Goal: Register for event/course

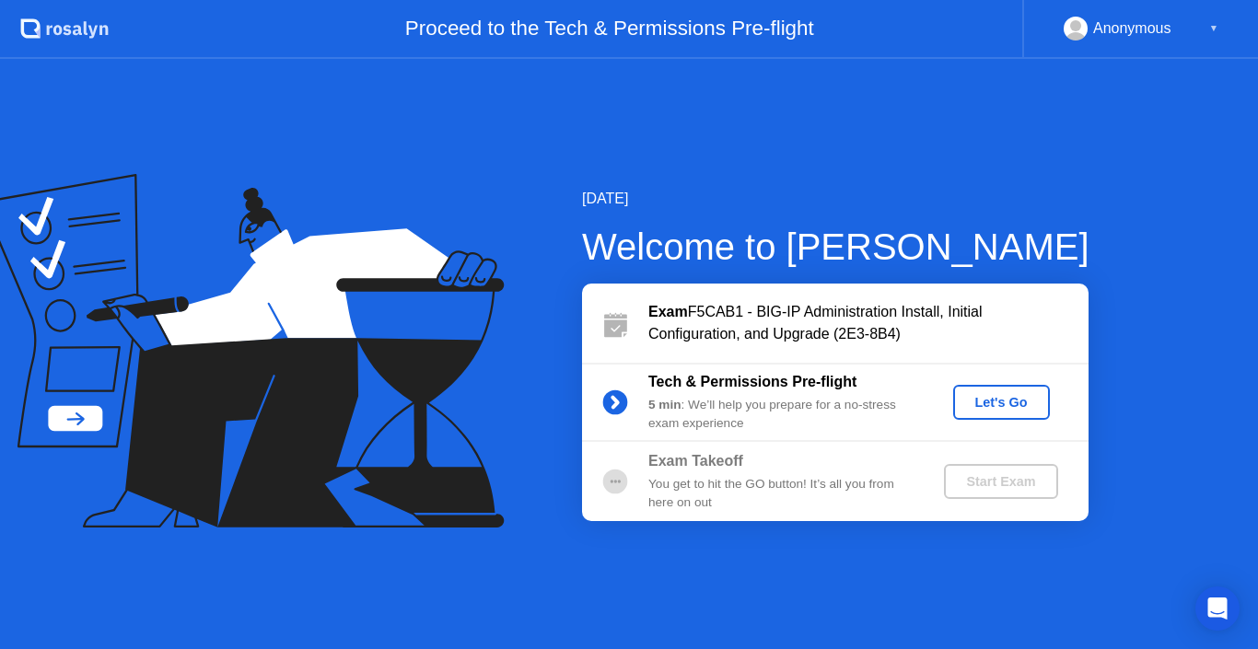
click at [996, 409] on div "Let's Go" at bounding box center [1002, 402] width 82 height 15
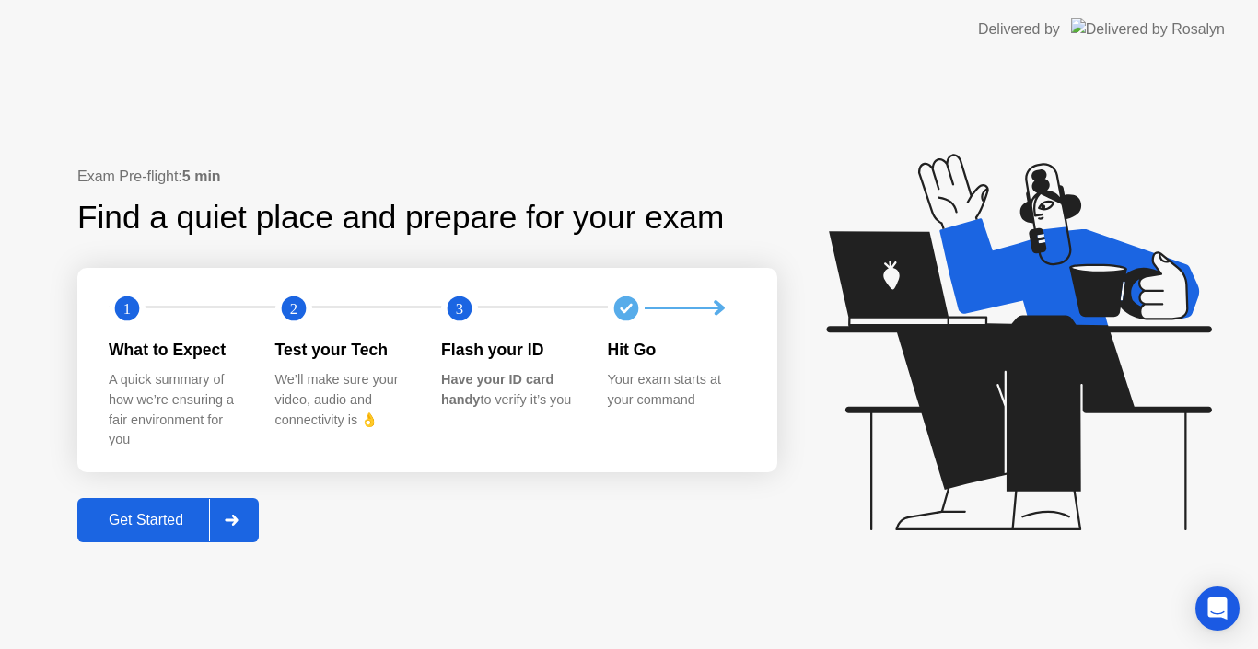
click at [147, 531] on button "Get Started" at bounding box center [167, 520] width 181 height 44
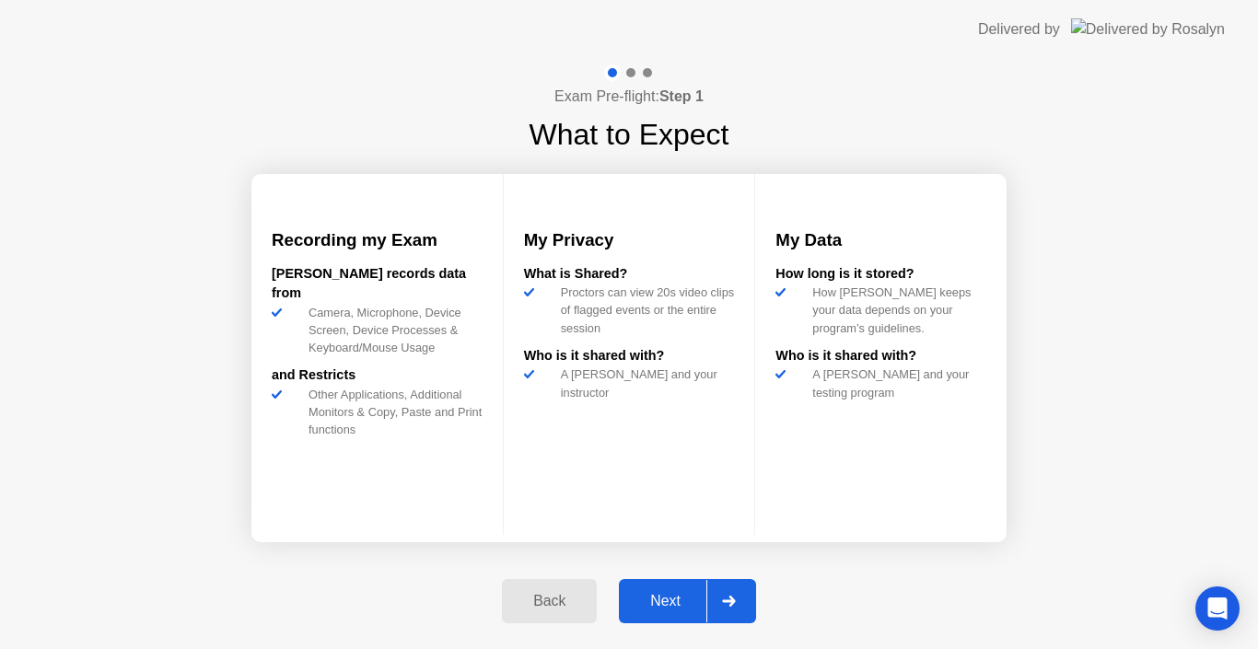
click at [677, 595] on div "Next" at bounding box center [665, 601] width 82 height 17
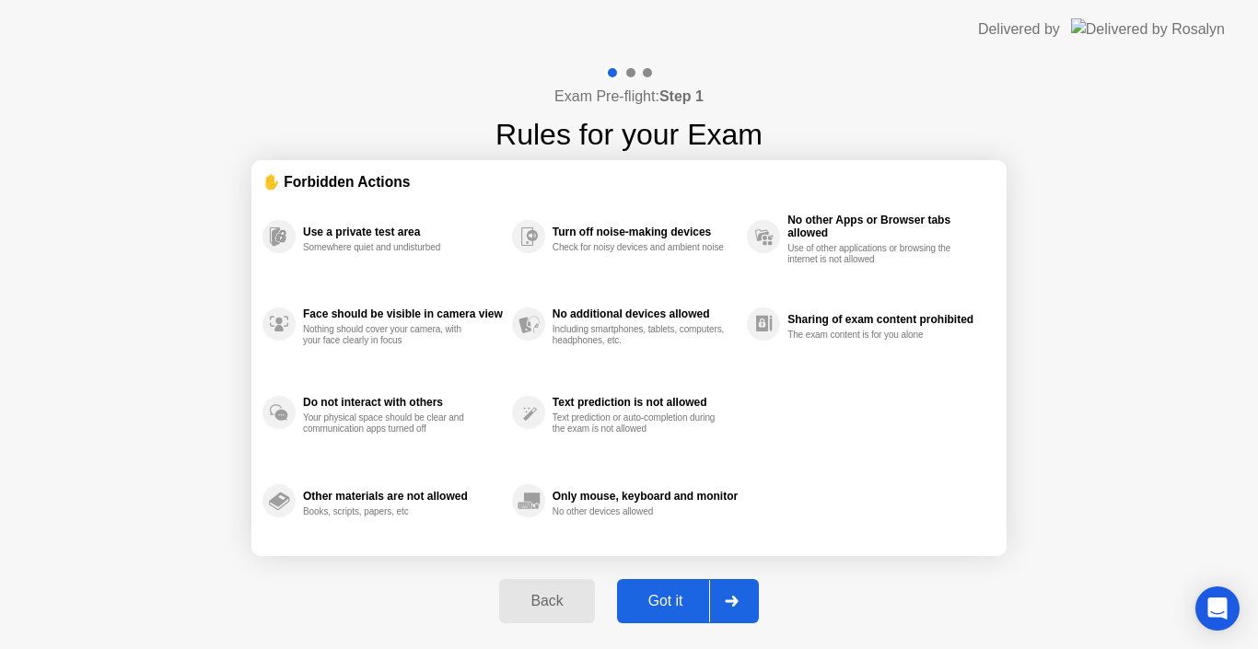
drag, startPoint x: 675, startPoint y: 589, endPoint x: 824, endPoint y: 523, distance: 163.3
click at [827, 526] on div "Exam Pre-flight: Step 1 Rules for your Exam ✋ Forbidden Actions Use a private t…" at bounding box center [629, 354] width 1258 height 590
click at [667, 600] on div "Got it" at bounding box center [666, 601] width 87 height 17
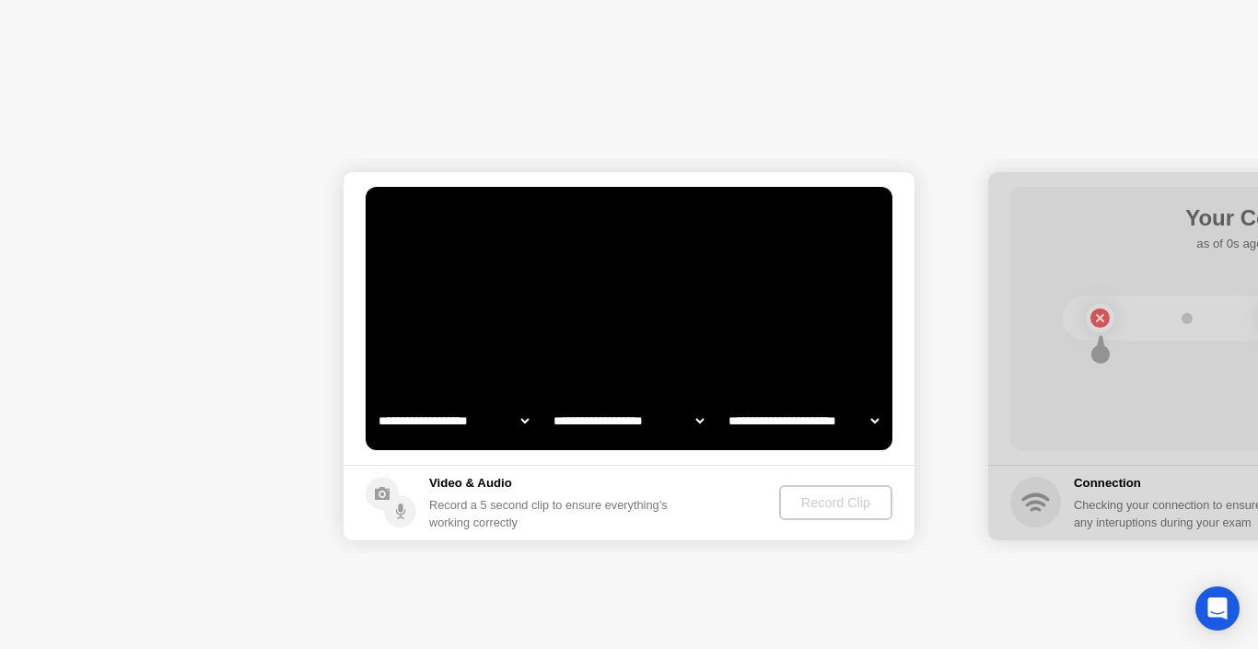
select select "**********"
select select "*******"
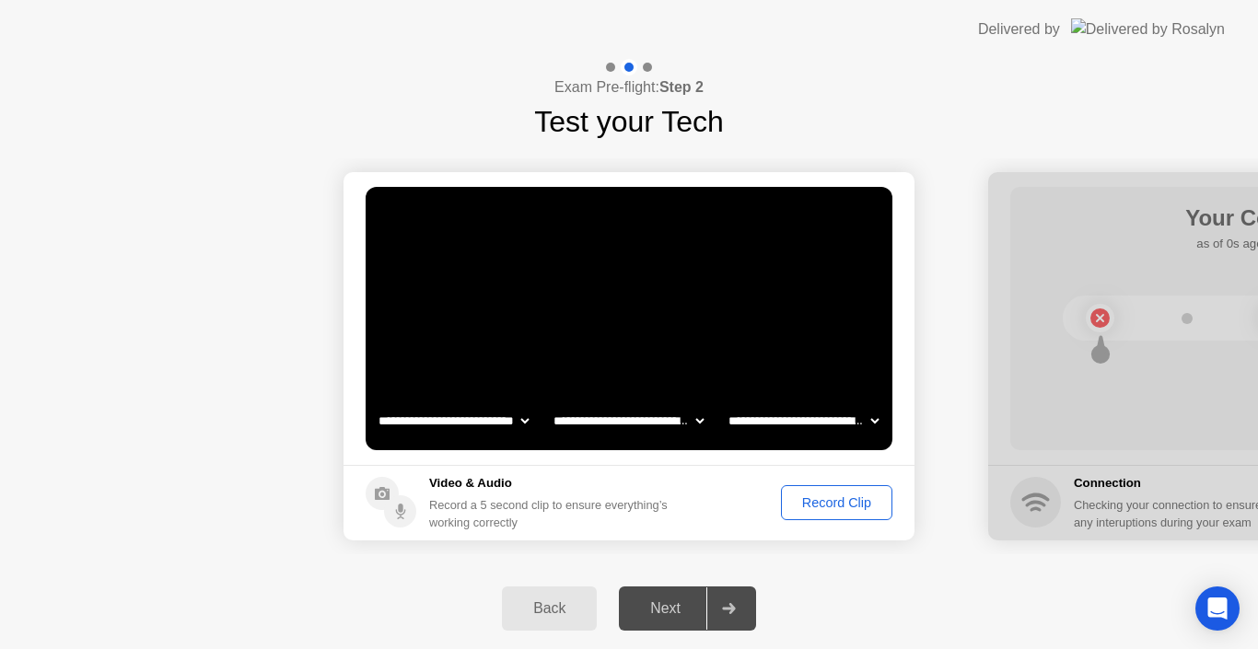
click at [821, 504] on div "Record Clip" at bounding box center [836, 502] width 99 height 15
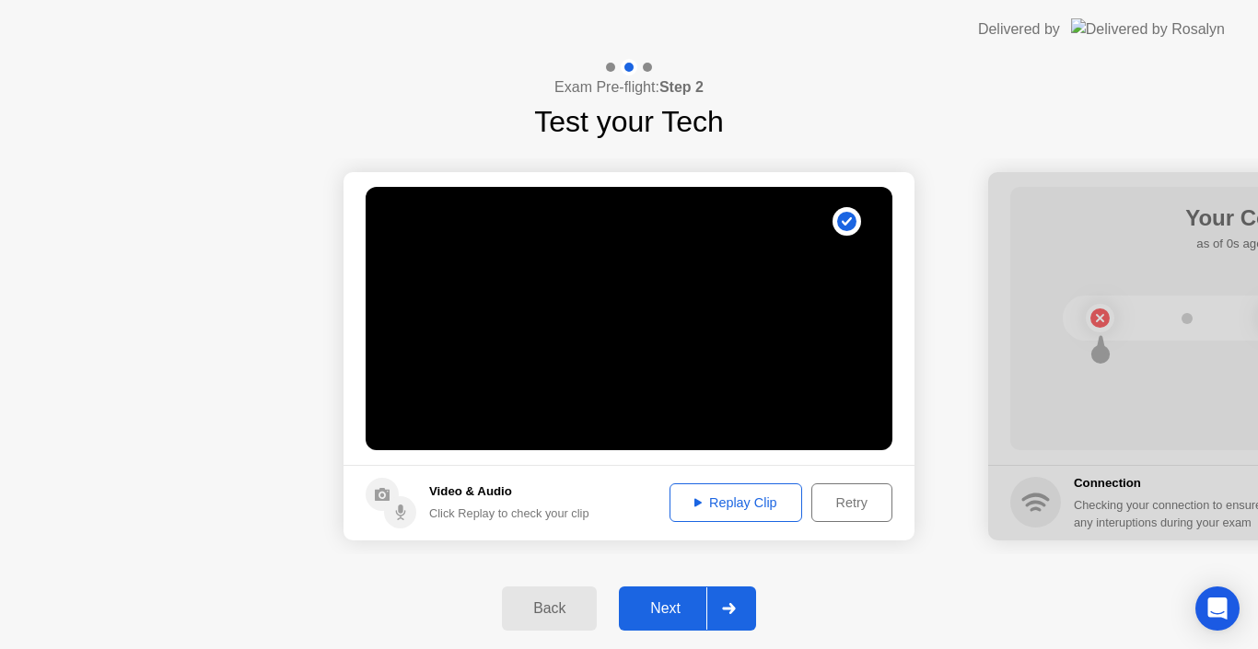
click at [745, 513] on button "Replay Clip" at bounding box center [736, 502] width 133 height 39
click at [684, 603] on div "Next" at bounding box center [665, 608] width 82 height 17
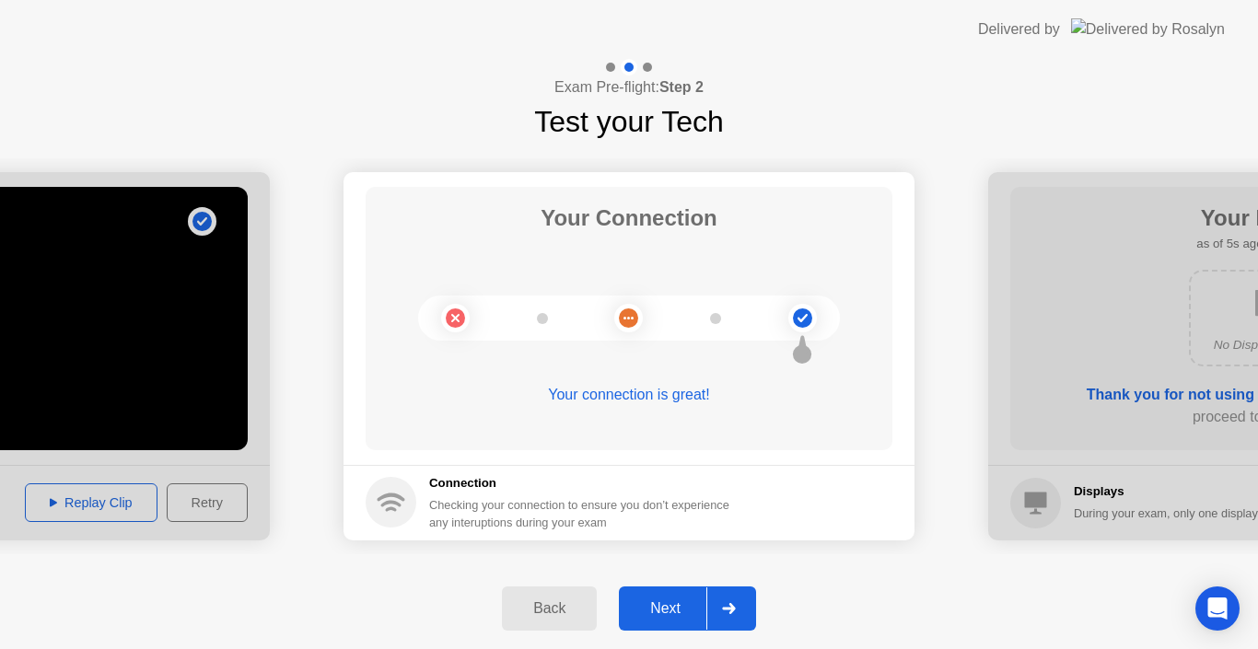
click at [681, 597] on button "Next" at bounding box center [687, 609] width 137 height 44
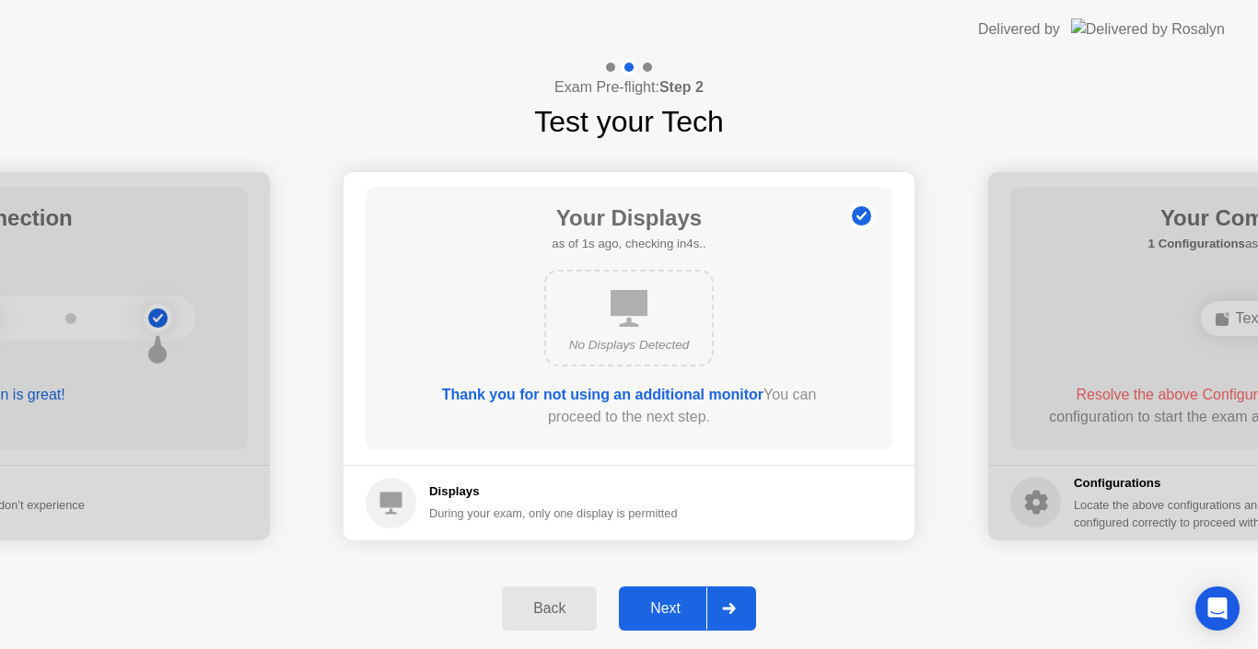
click at [624, 517] on div "During your exam, only one display is permitted" at bounding box center [553, 513] width 249 height 17
click at [638, 340] on div "No Displays Detected" at bounding box center [629, 345] width 136 height 18
click at [652, 415] on div "Thank you for not using an additional monitor You can proceed to the next step." at bounding box center [629, 406] width 422 height 44
click at [455, 511] on div "During your exam, only one display is permitted" at bounding box center [553, 513] width 249 height 17
click at [669, 347] on div "No Displays Detected" at bounding box center [629, 345] width 136 height 18
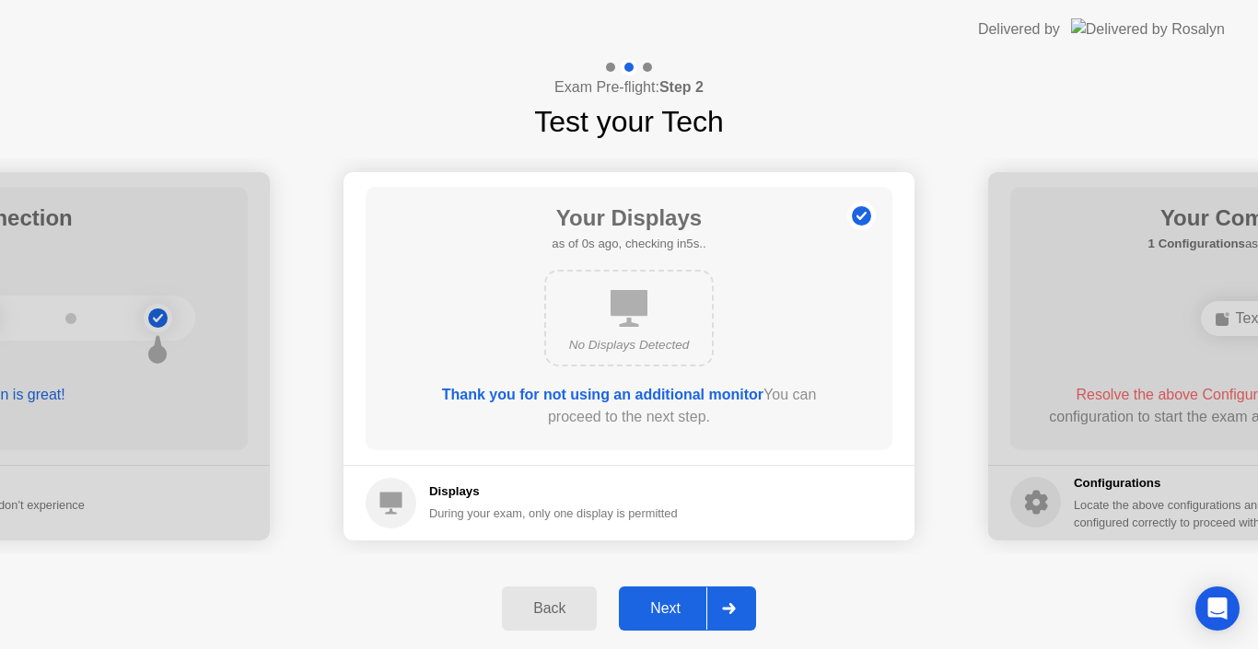
click at [642, 309] on icon at bounding box center [629, 308] width 37 height 37
click at [677, 606] on div "Next" at bounding box center [665, 608] width 82 height 17
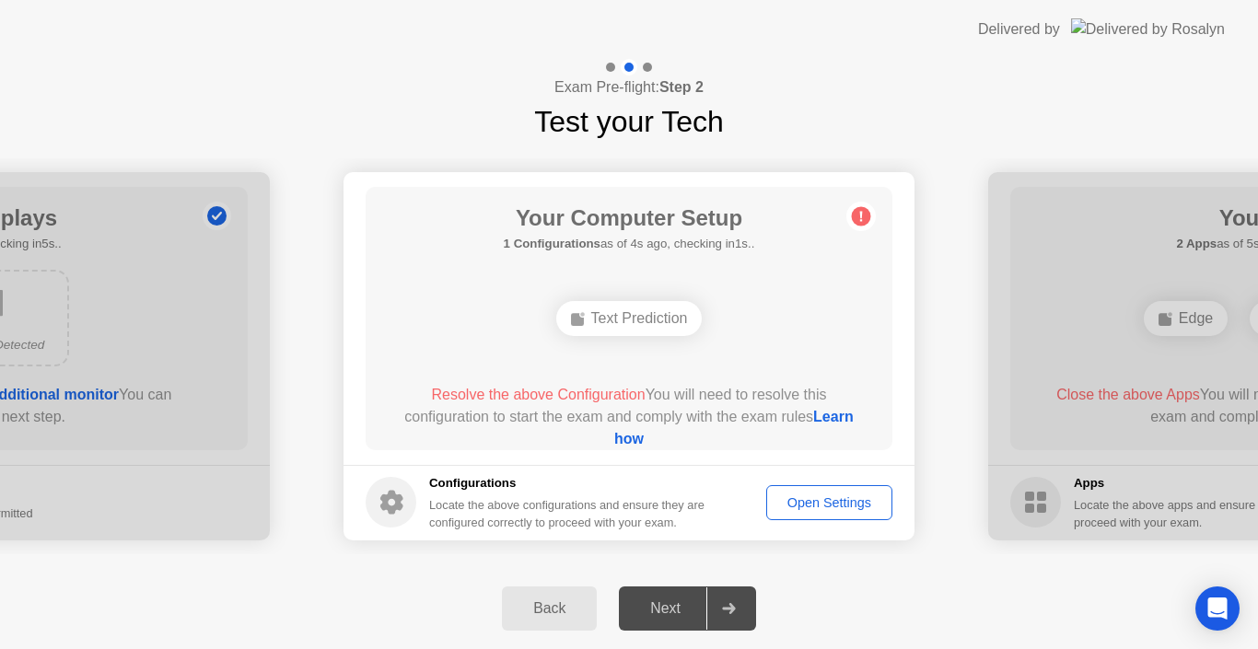
click at [810, 514] on button "Open Settings" at bounding box center [829, 502] width 126 height 35
click at [576, 397] on span "Resolve the above Configuration" at bounding box center [538, 395] width 214 height 16
click at [614, 441] on link "Learn how" at bounding box center [733, 428] width 239 height 38
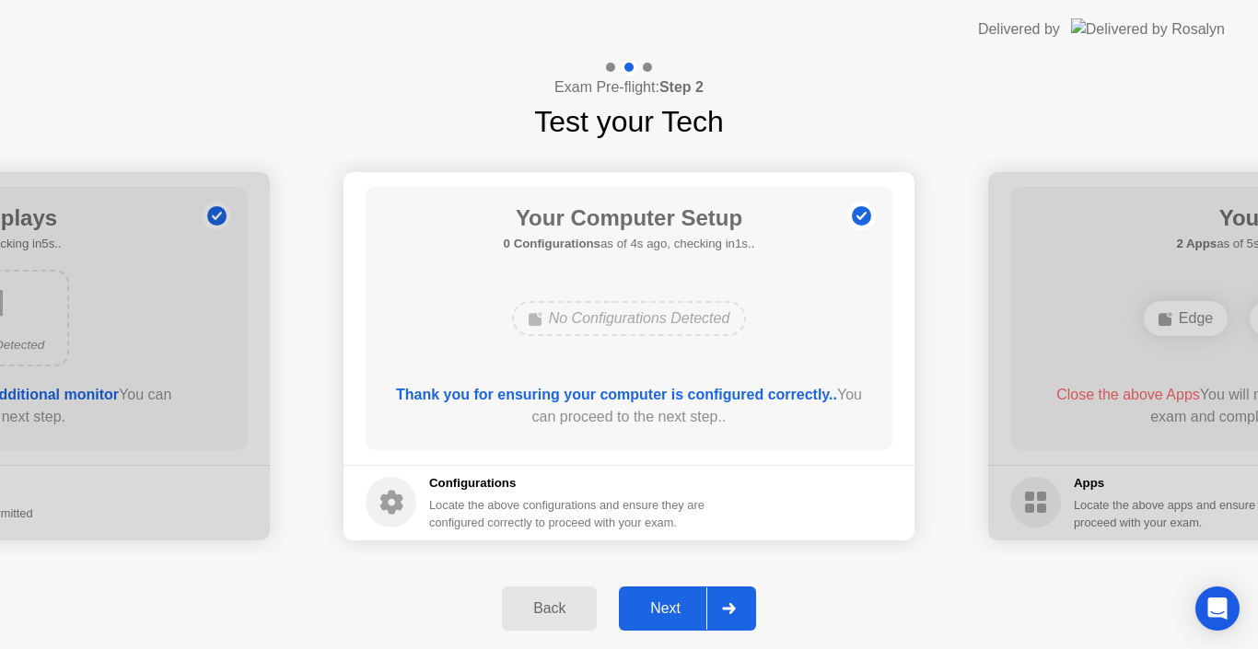
click at [674, 601] on div "Next" at bounding box center [665, 608] width 82 height 17
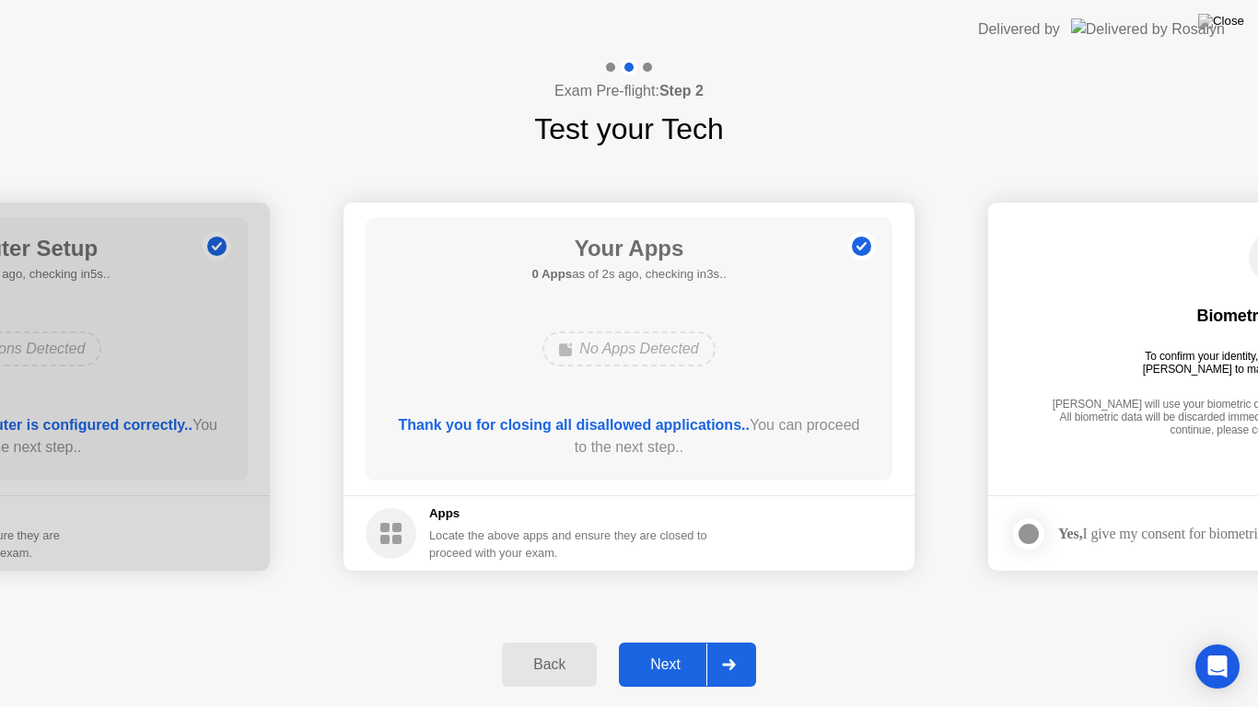
click at [676, 643] on button "Next" at bounding box center [687, 665] width 137 height 44
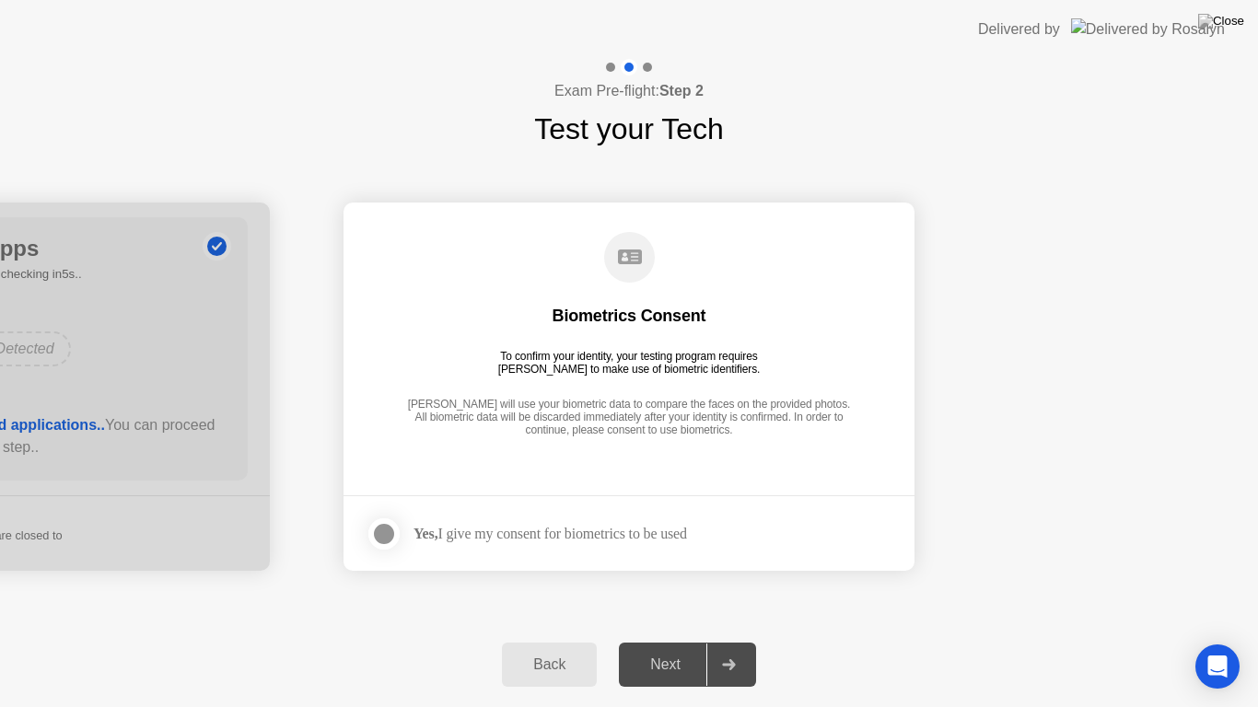
click at [390, 537] on div at bounding box center [384, 534] width 22 height 22
click at [684, 648] on div "Next" at bounding box center [665, 665] width 82 height 17
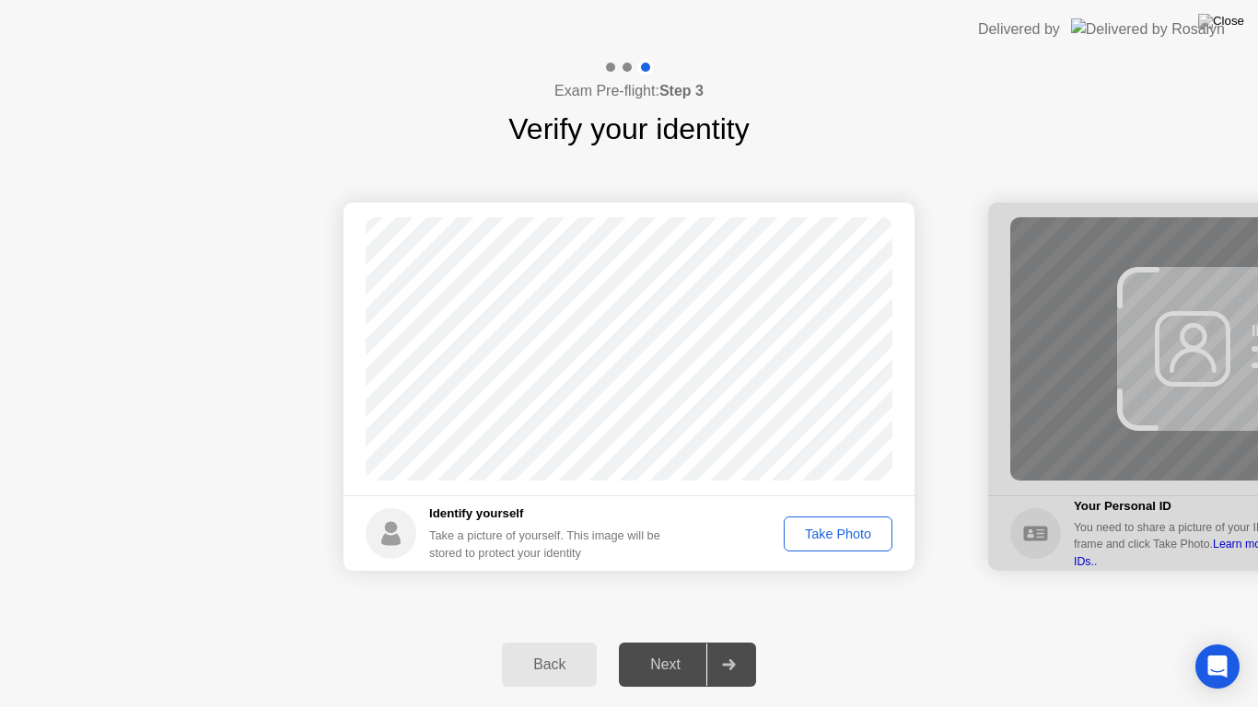
click at [823, 541] on div "Take Photo" at bounding box center [838, 534] width 96 height 15
click at [671, 648] on div "Next" at bounding box center [665, 665] width 82 height 17
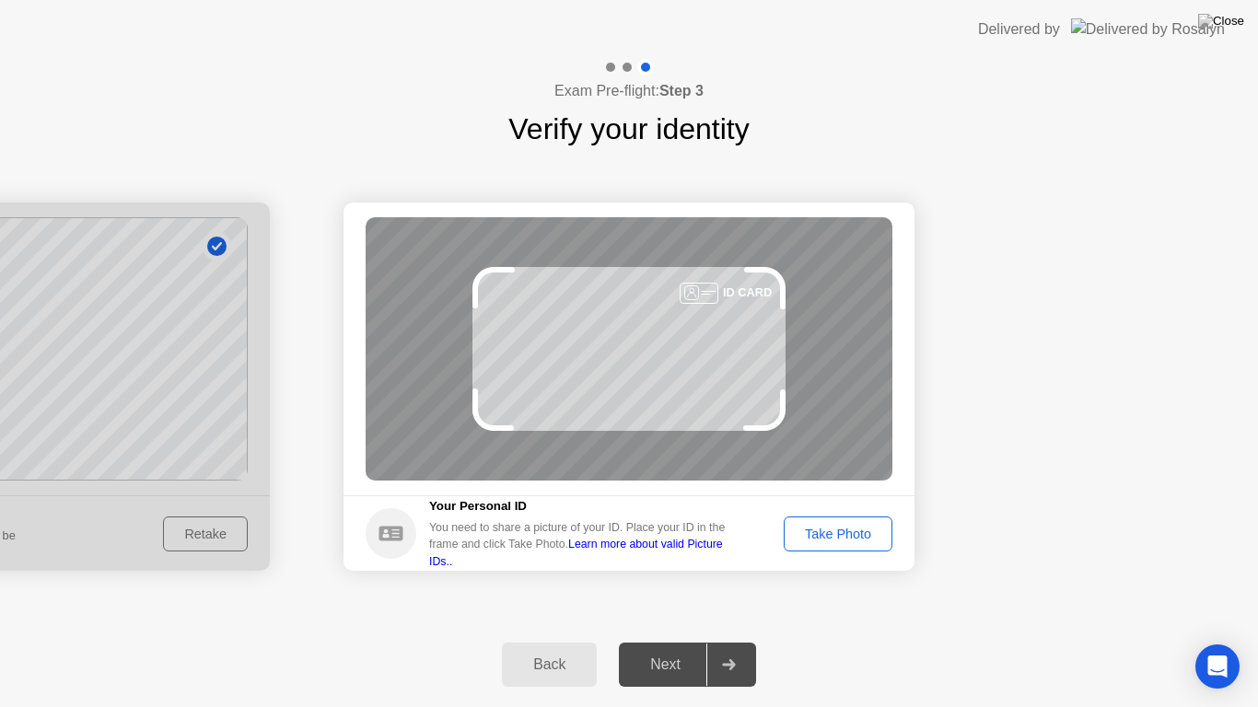
click at [831, 537] on div "Take Photo" at bounding box center [838, 534] width 96 height 15
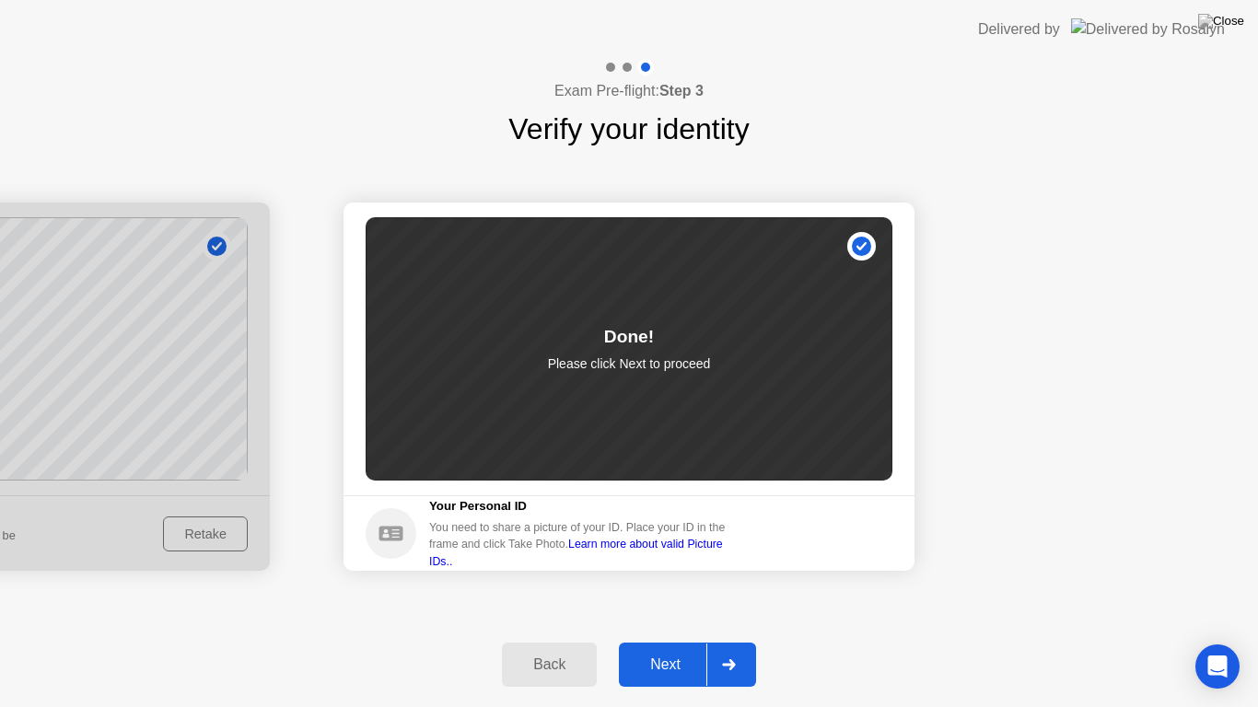
click at [678, 648] on button "Next" at bounding box center [687, 665] width 137 height 44
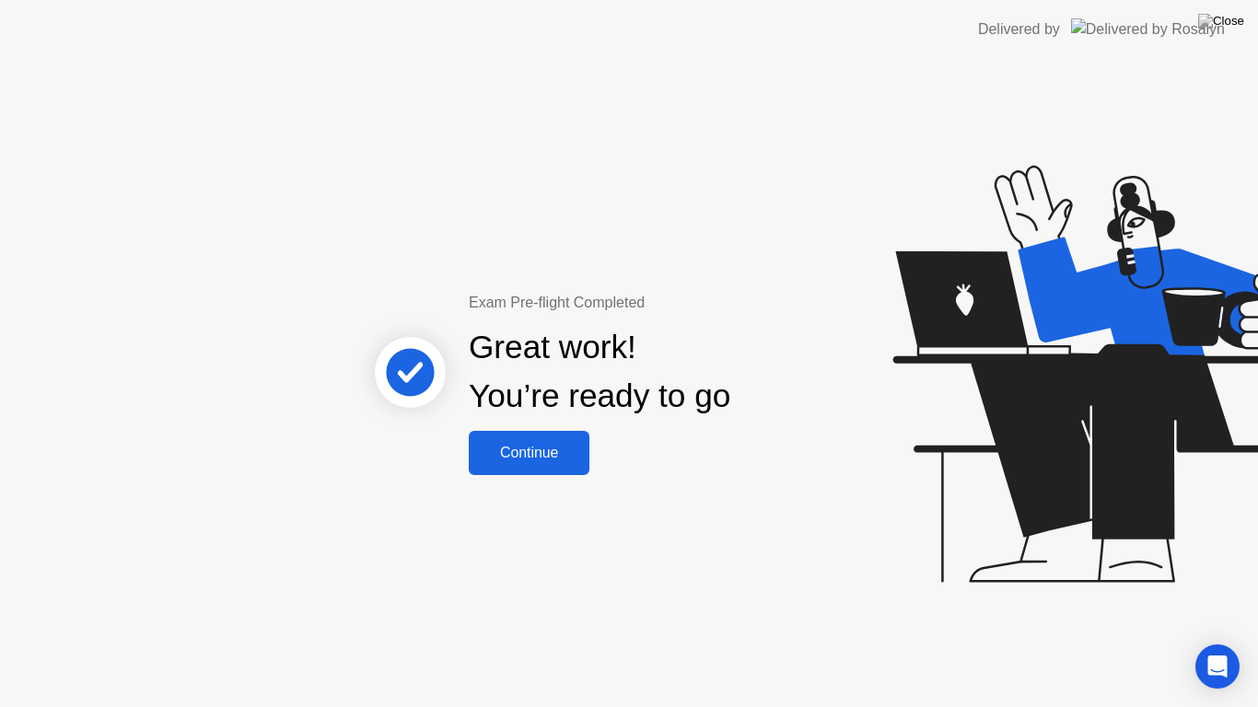
click at [560, 466] on button "Continue" at bounding box center [529, 453] width 121 height 44
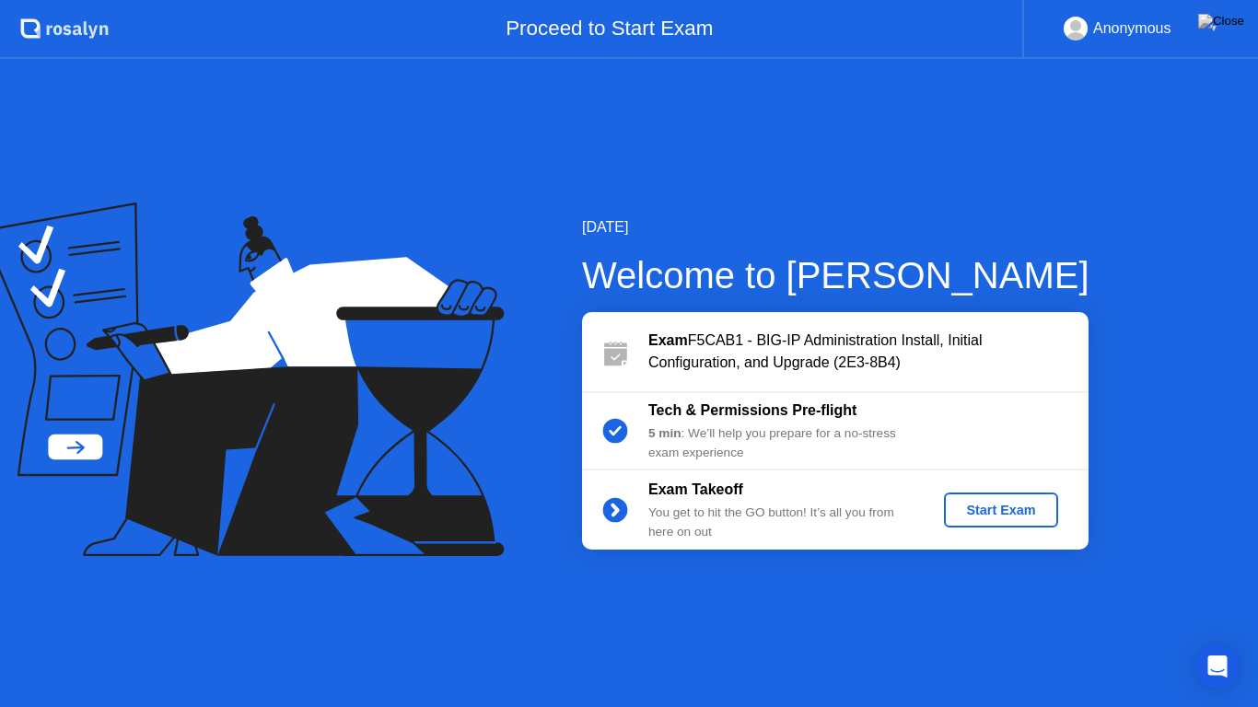
click at [997, 508] on div "Start Exam" at bounding box center [1000, 510] width 99 height 15
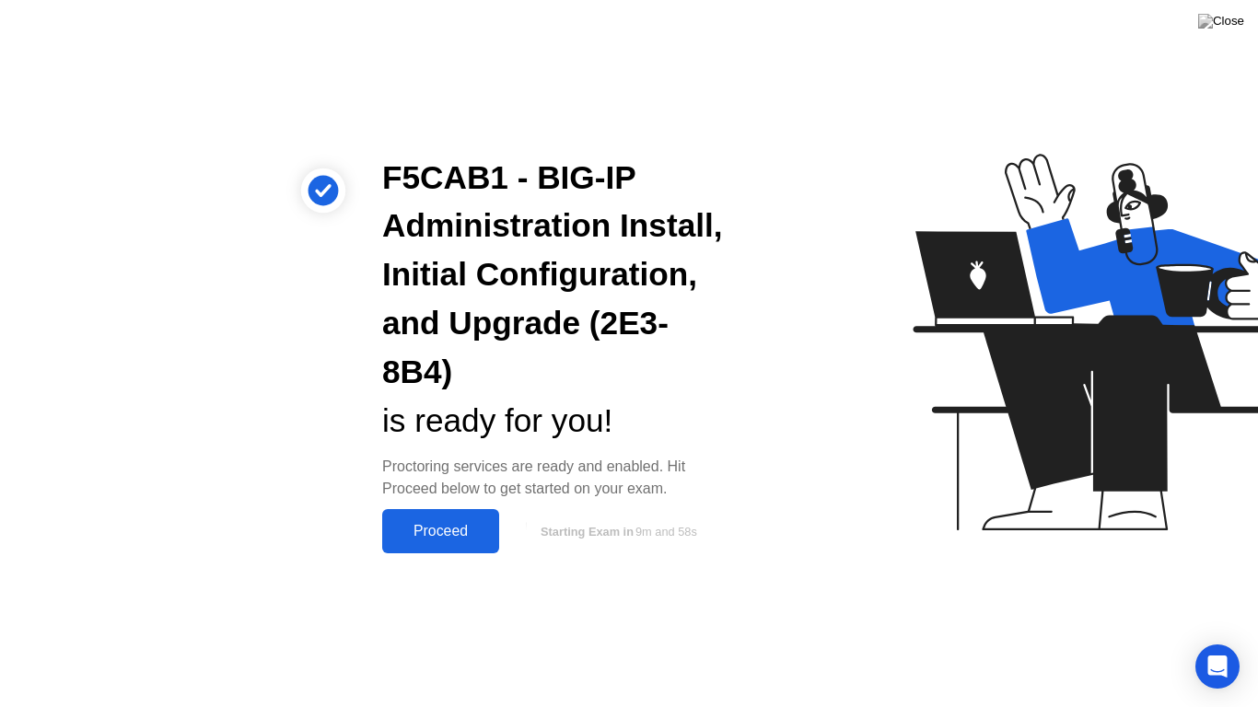
click at [452, 525] on div "Proceed" at bounding box center [441, 531] width 106 height 17
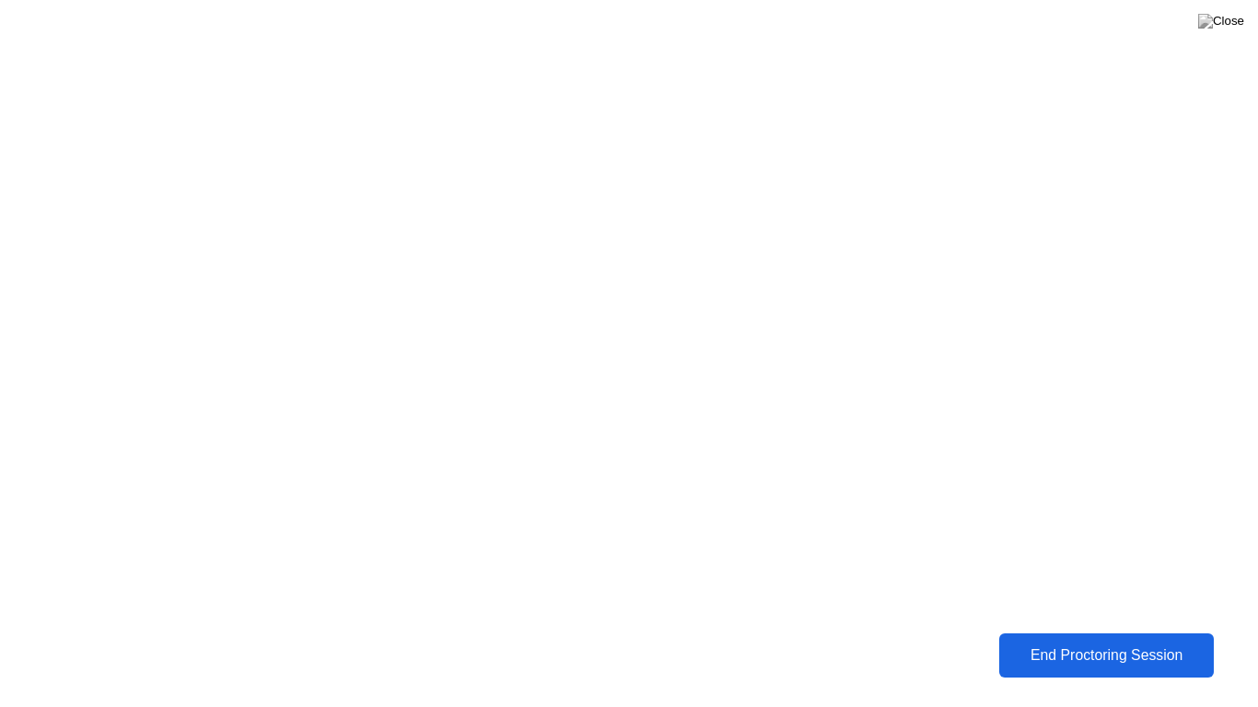
click at [1037, 648] on div "End Proctoring Session" at bounding box center [1107, 655] width 204 height 17
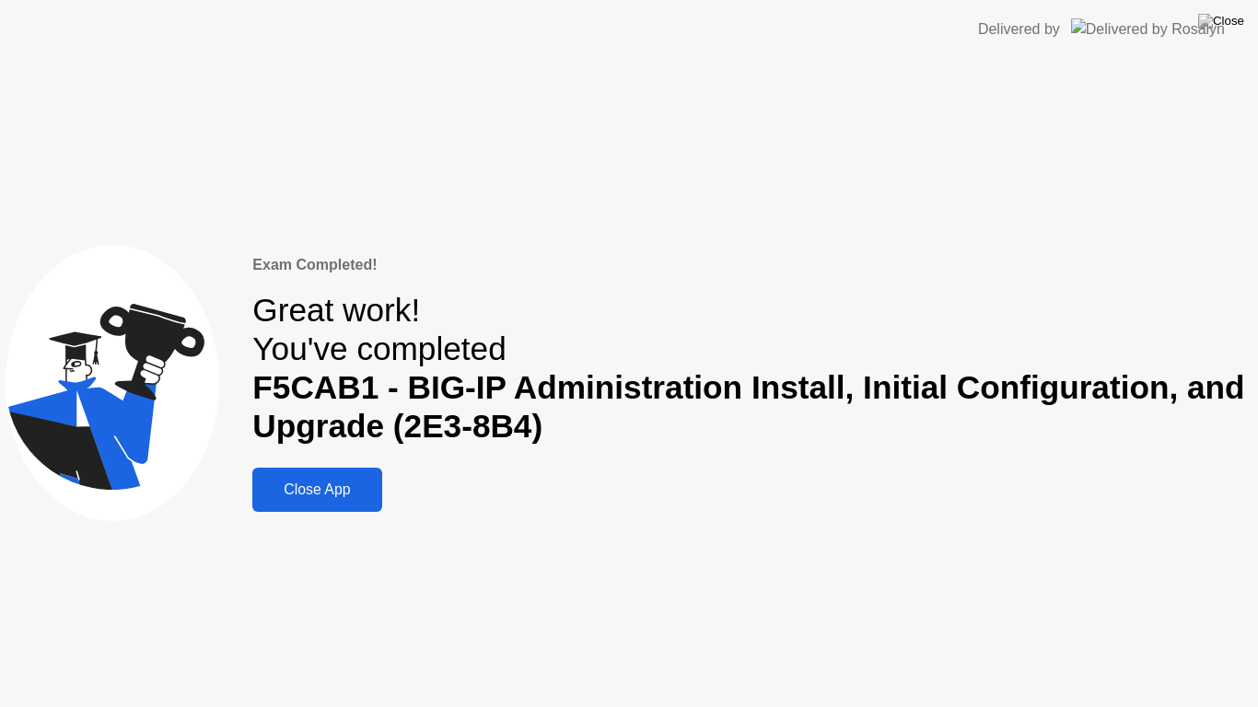
click at [371, 498] on div "Close App" at bounding box center [317, 490] width 118 height 17
